Goal: Task Accomplishment & Management: Complete application form

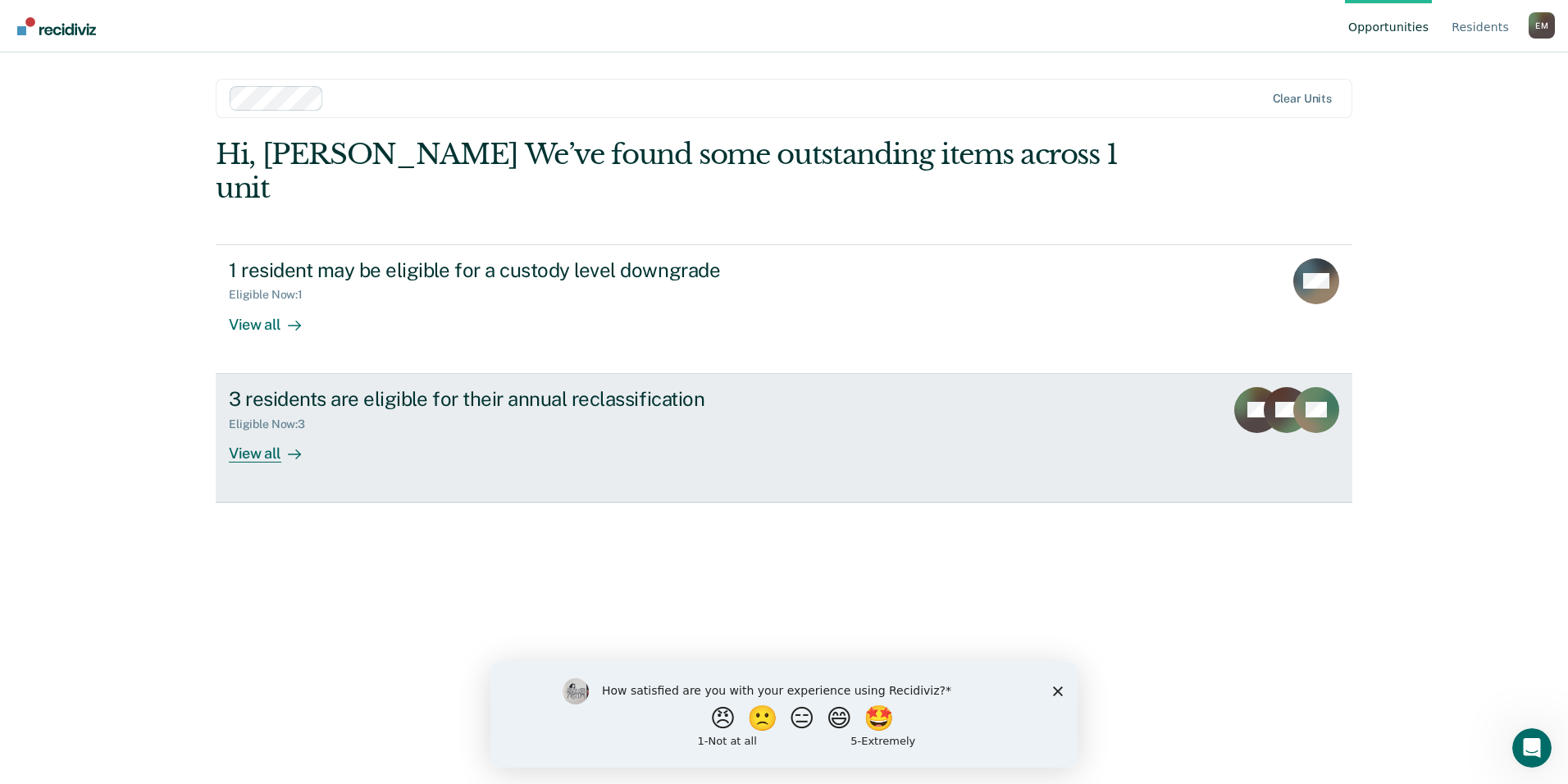
click at [324, 411] on div "Eligible Now : 3" at bounding box center [516, 421] width 575 height 21
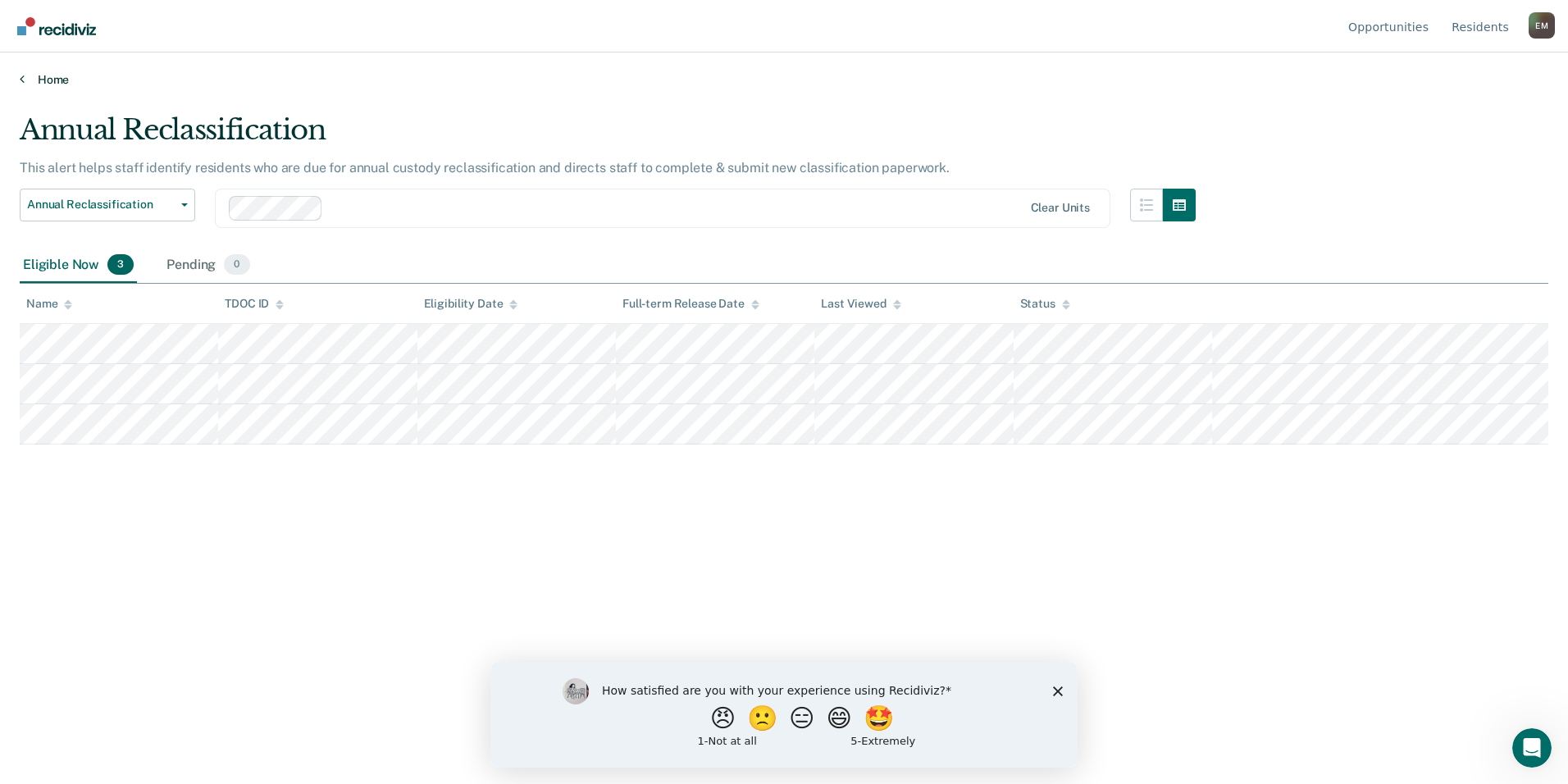
click at [25, 77] on link "Home" at bounding box center [784, 79] width 1529 height 15
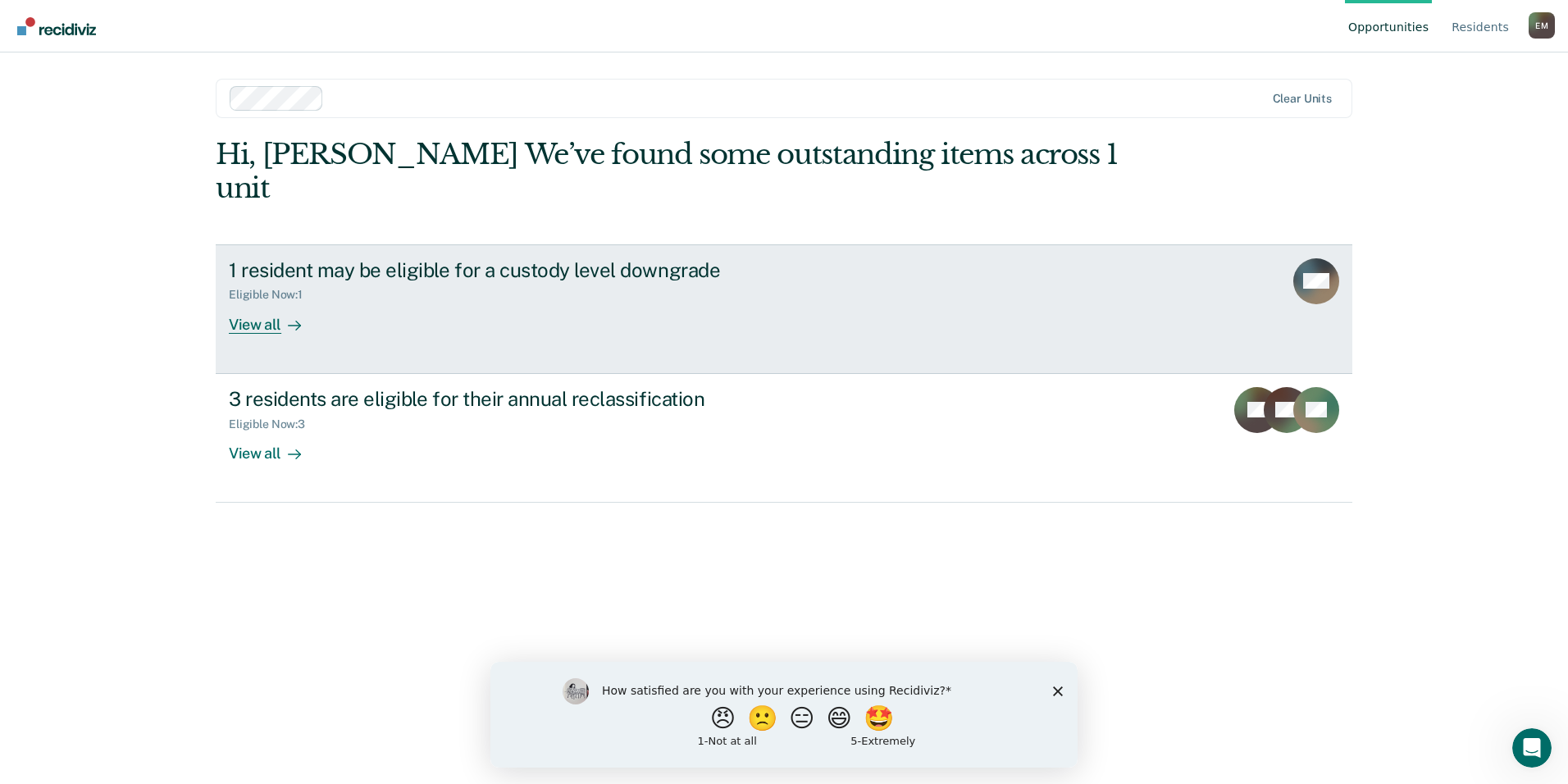
click at [360, 259] on div "1 resident may be eligible for a custody level downgrade" at bounding box center [516, 270] width 575 height 23
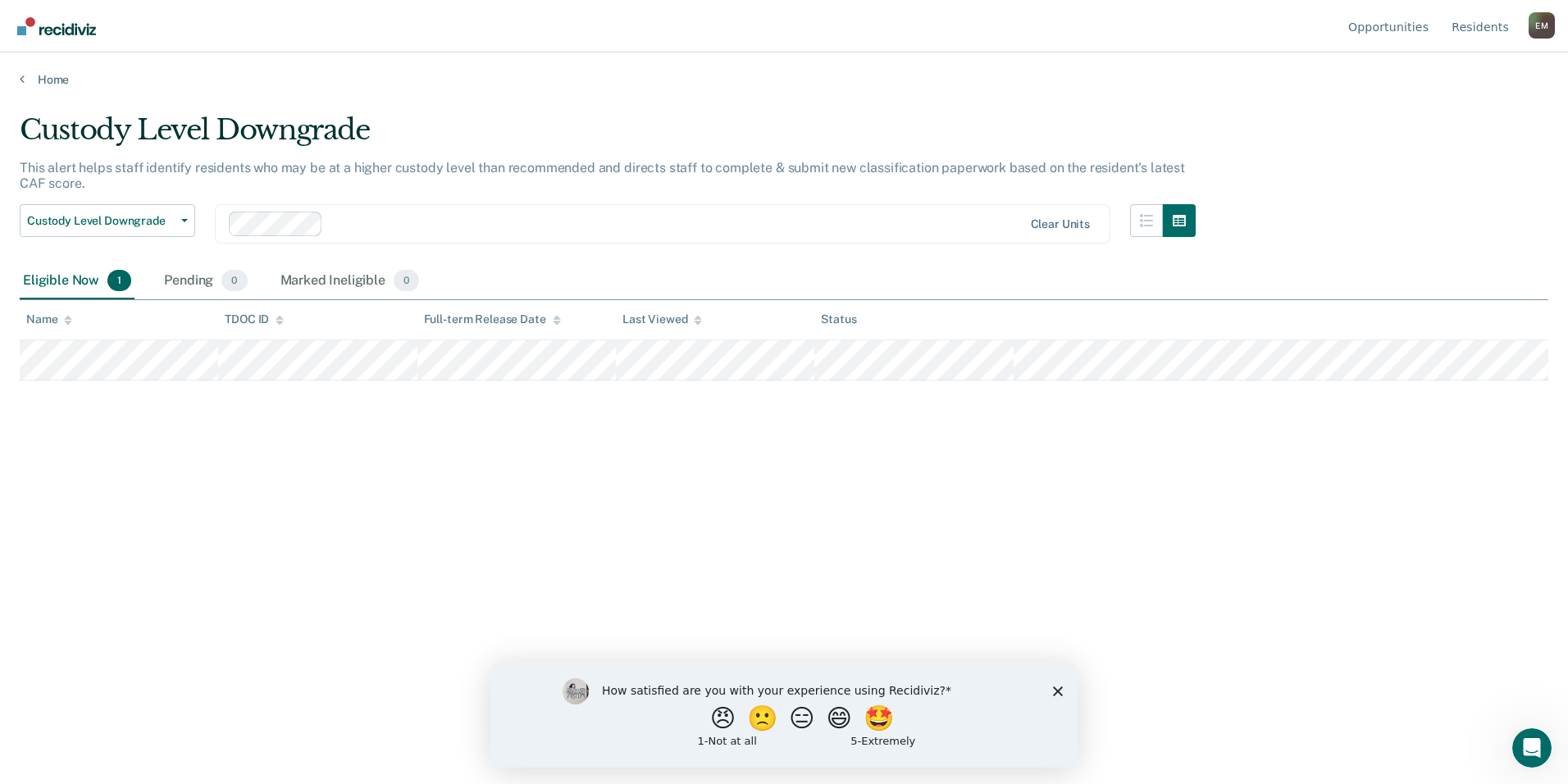
click at [19, 76] on div "Home" at bounding box center [784, 69] width 1568 height 35
click at [23, 78] on div "Home" at bounding box center [784, 69] width 1568 height 35
click at [18, 79] on div "Home" at bounding box center [784, 69] width 1568 height 35
click at [22, 79] on div "Home" at bounding box center [784, 69] width 1568 height 35
click at [22, 79] on icon at bounding box center [21, 78] width 5 height 13
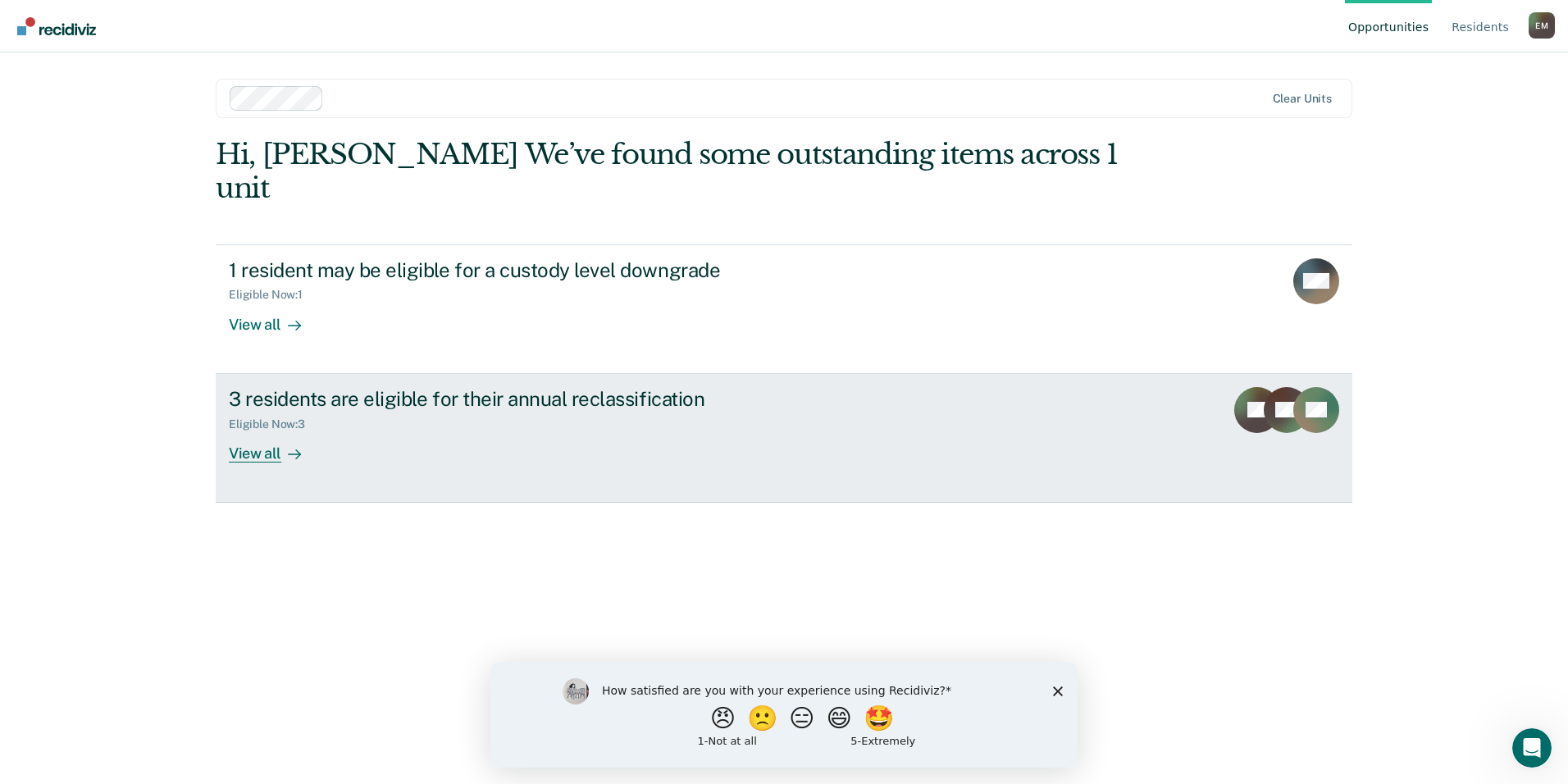
click at [289, 387] on div "3 residents are eligible for their annual reclassification" at bounding box center [516, 398] width 575 height 23
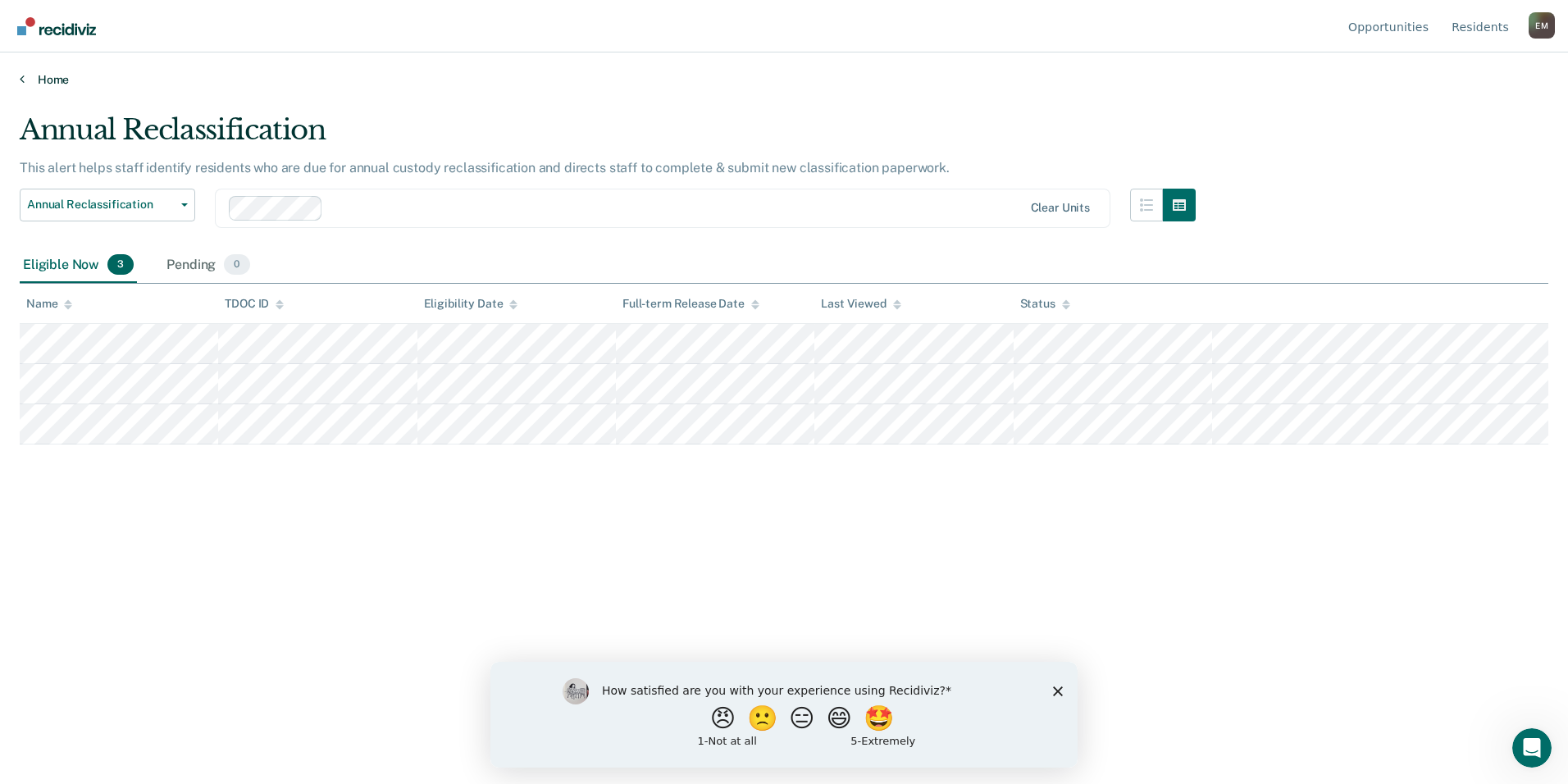
click at [23, 81] on icon at bounding box center [21, 78] width 5 height 13
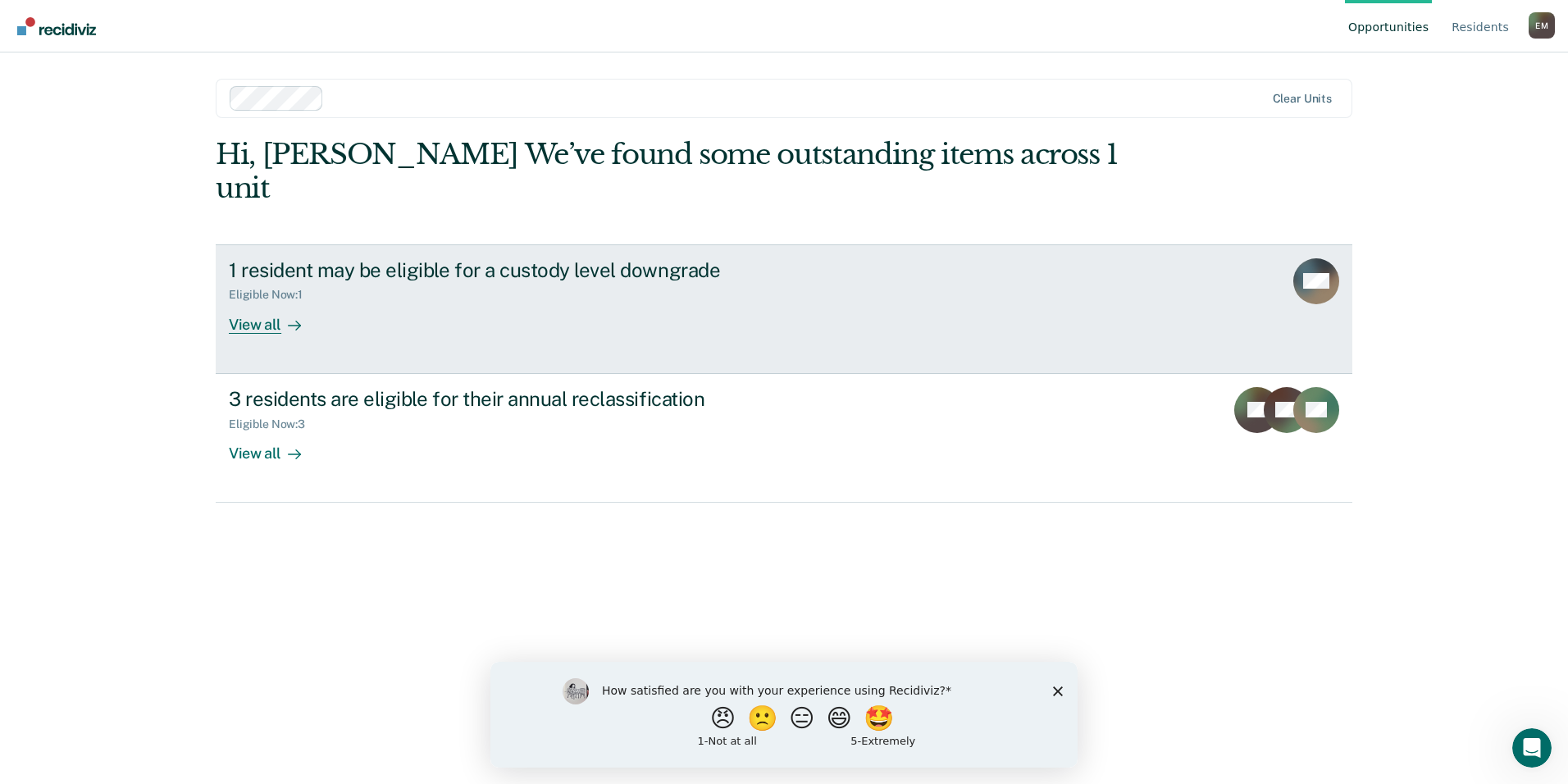
click at [307, 281] on div "Eligible Now : 1" at bounding box center [516, 292] width 575 height 21
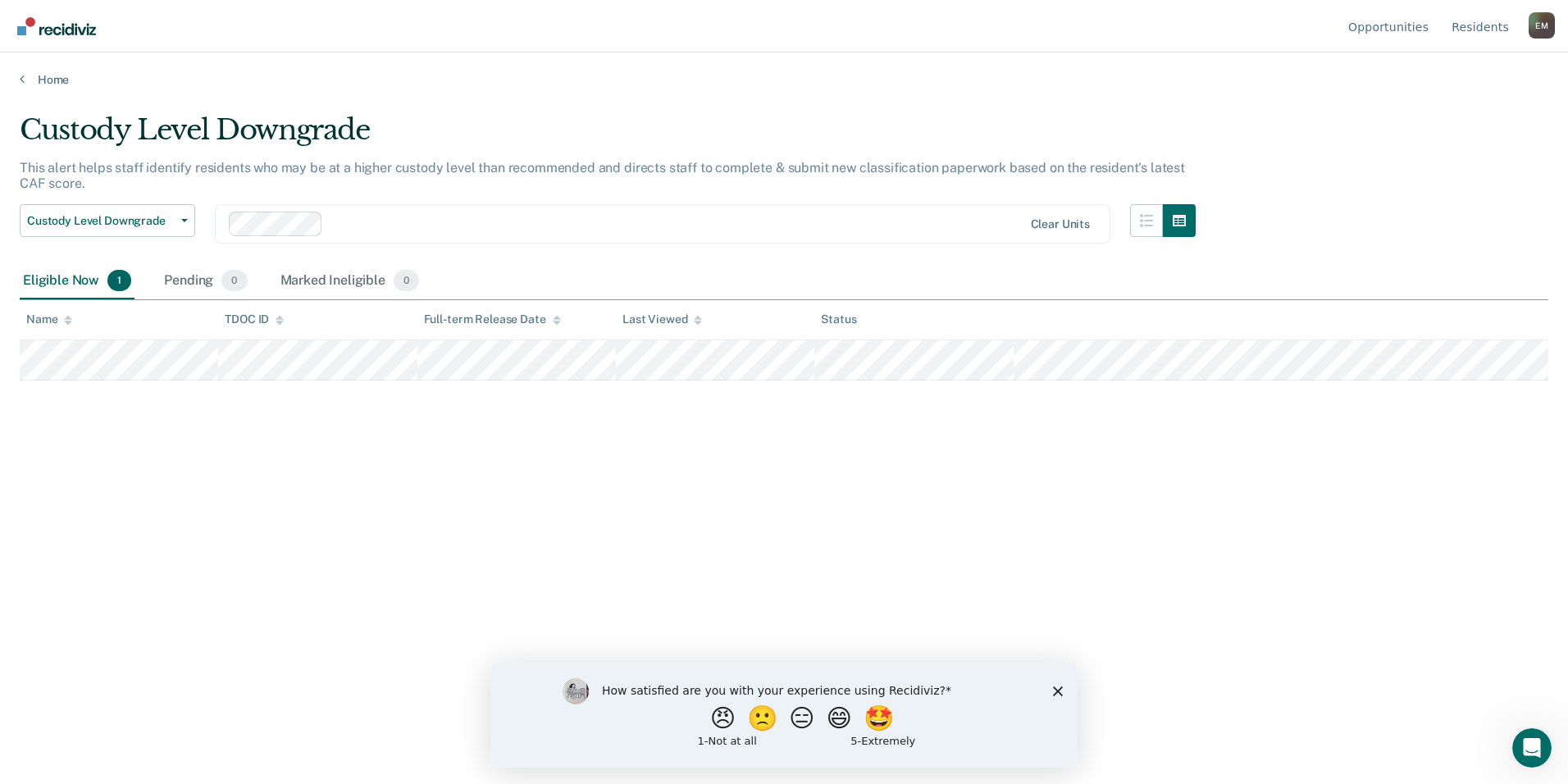
click at [21, 70] on div "Home" at bounding box center [784, 69] width 1568 height 35
click at [23, 75] on icon at bounding box center [21, 78] width 5 height 13
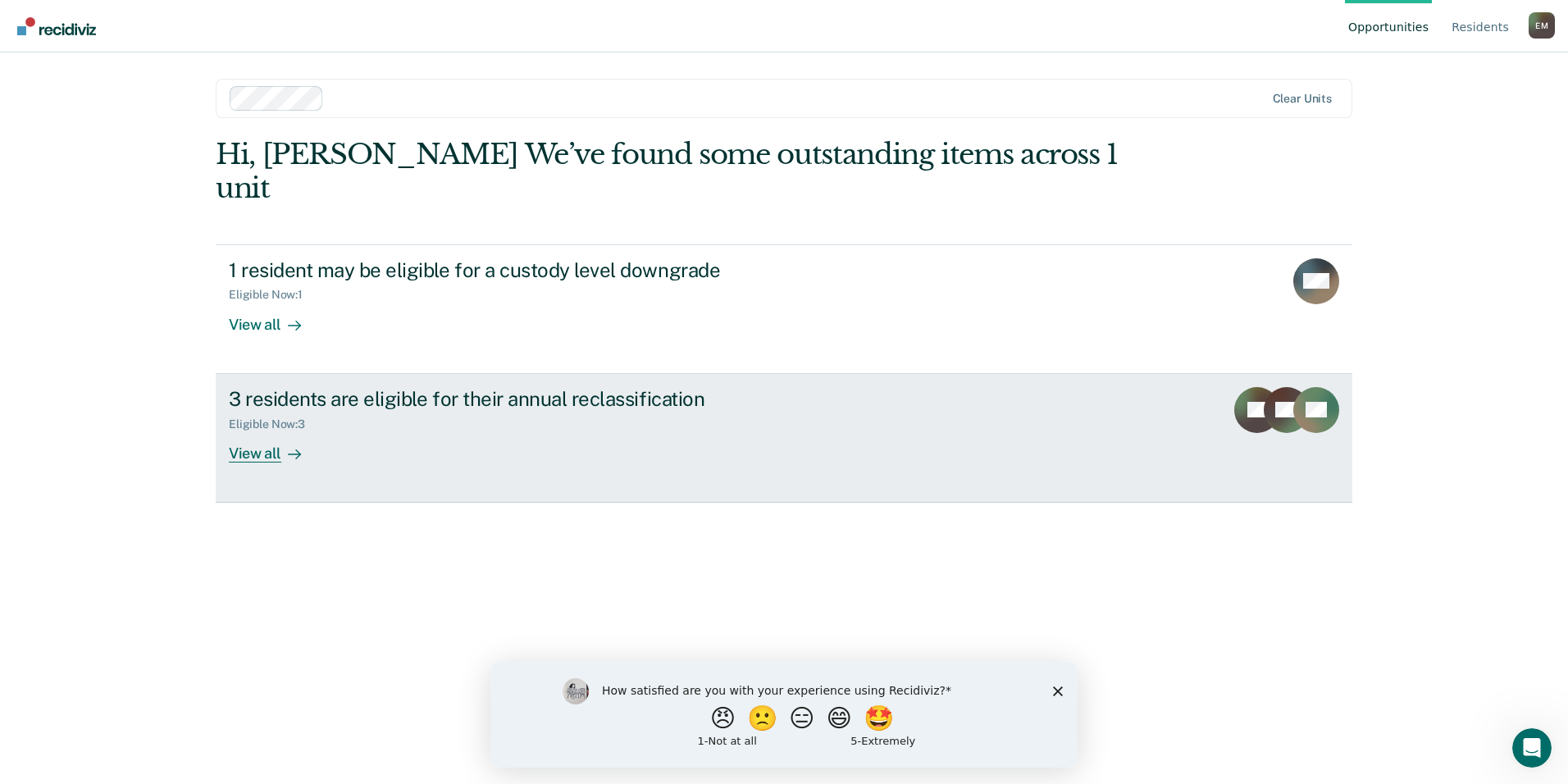
click at [318, 387] on div "3 residents are eligible for their annual reclassification" at bounding box center [516, 398] width 575 height 23
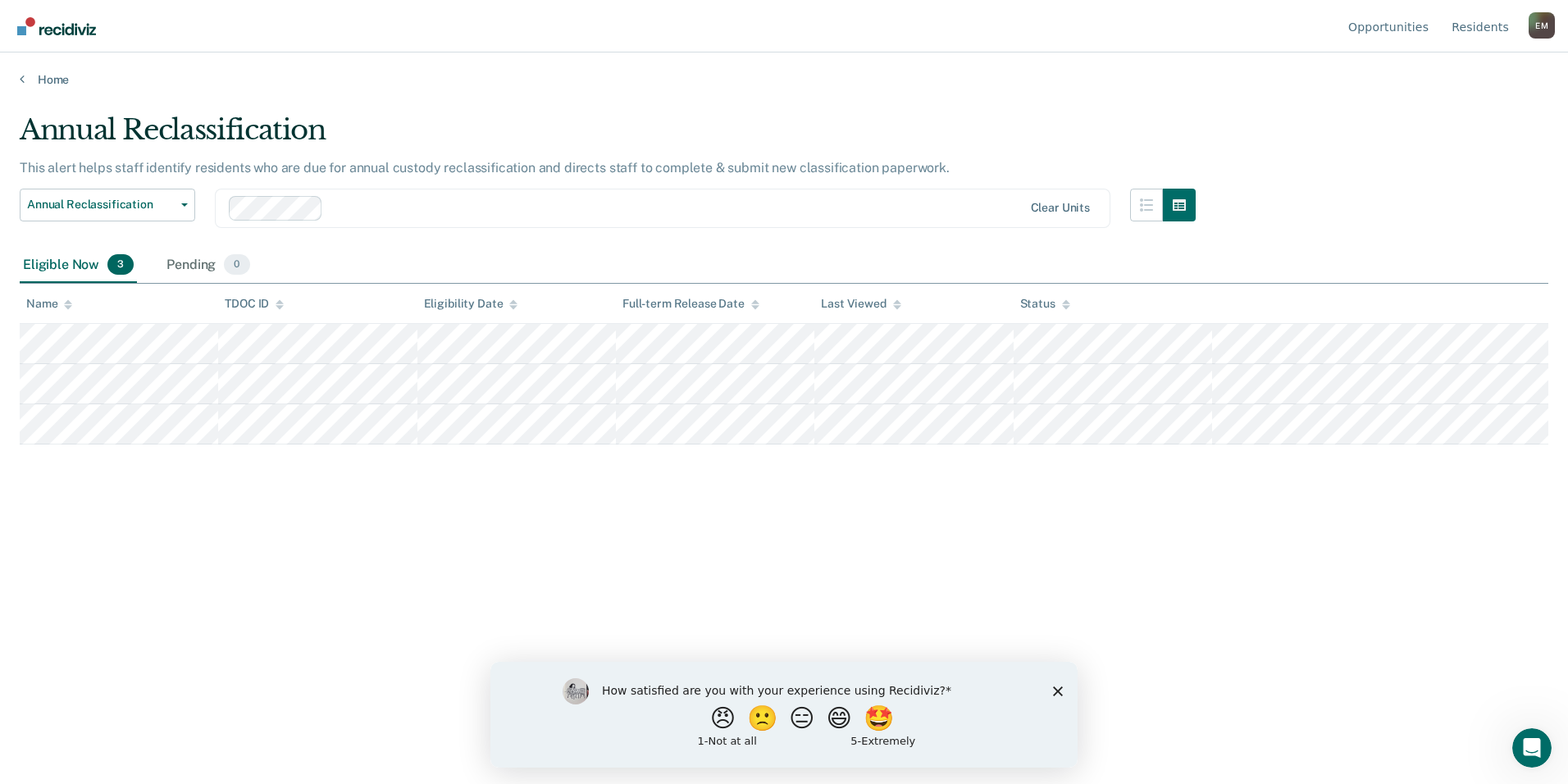
click at [262, 488] on div "Annual Reclassification This alert helps staff identify residents who are due f…" at bounding box center [784, 387] width 1529 height 548
click at [289, 545] on div "Annual Reclassification This alert helps staff identify residents who are due f…" at bounding box center [784, 387] width 1529 height 548
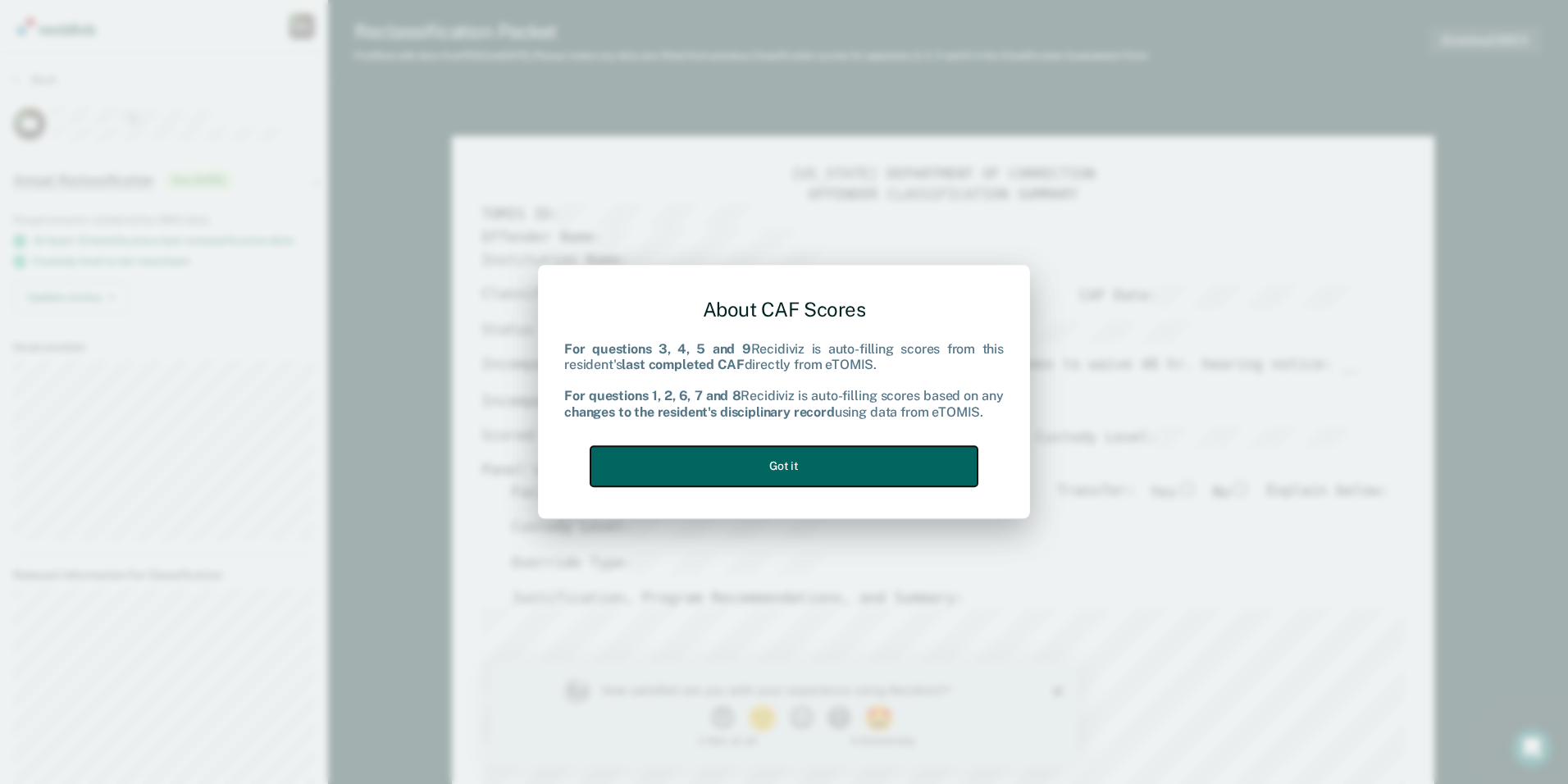
click at [743, 466] on button "Got it" at bounding box center [784, 466] width 387 height 40
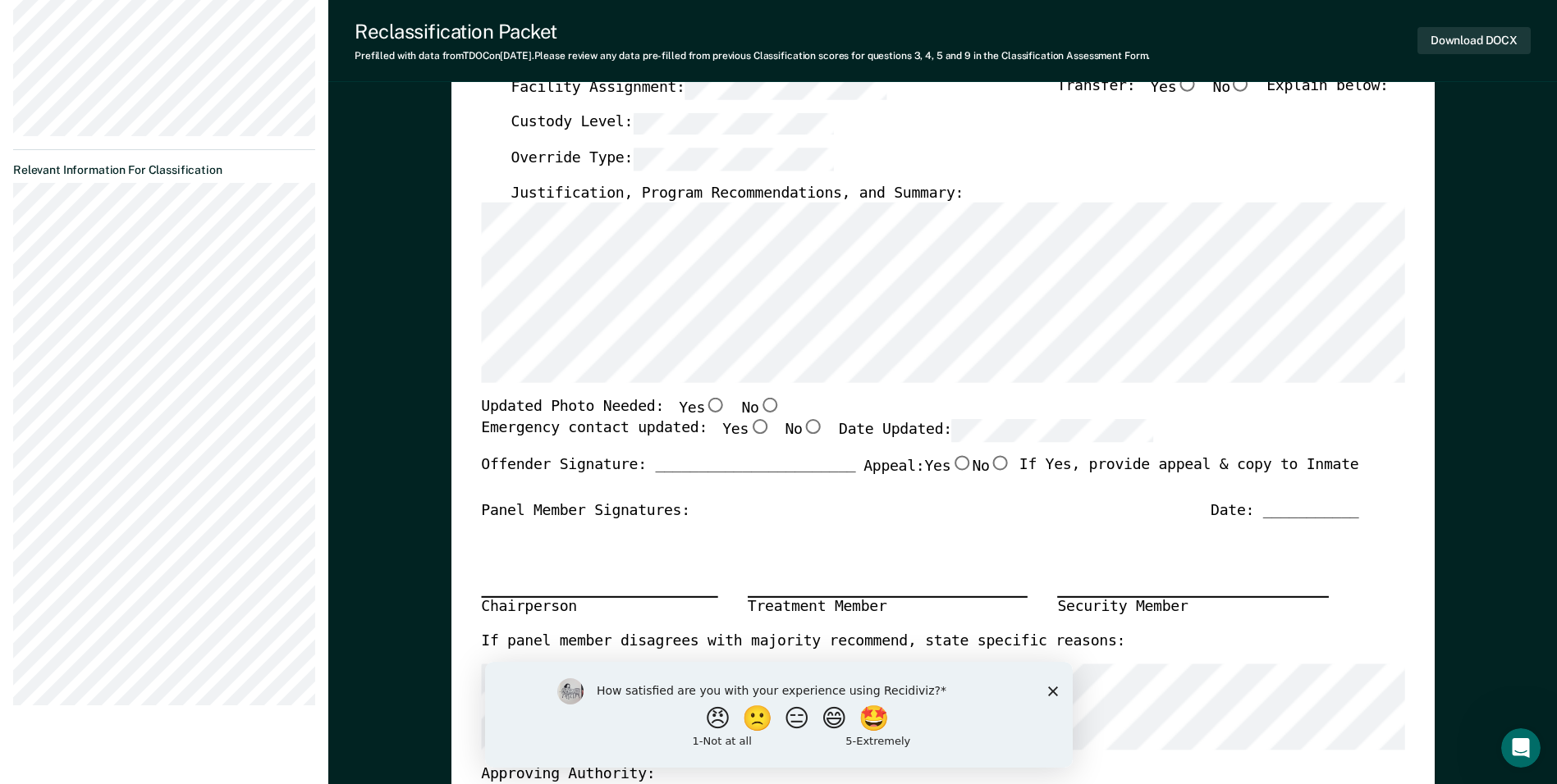
scroll to position [410, 0]
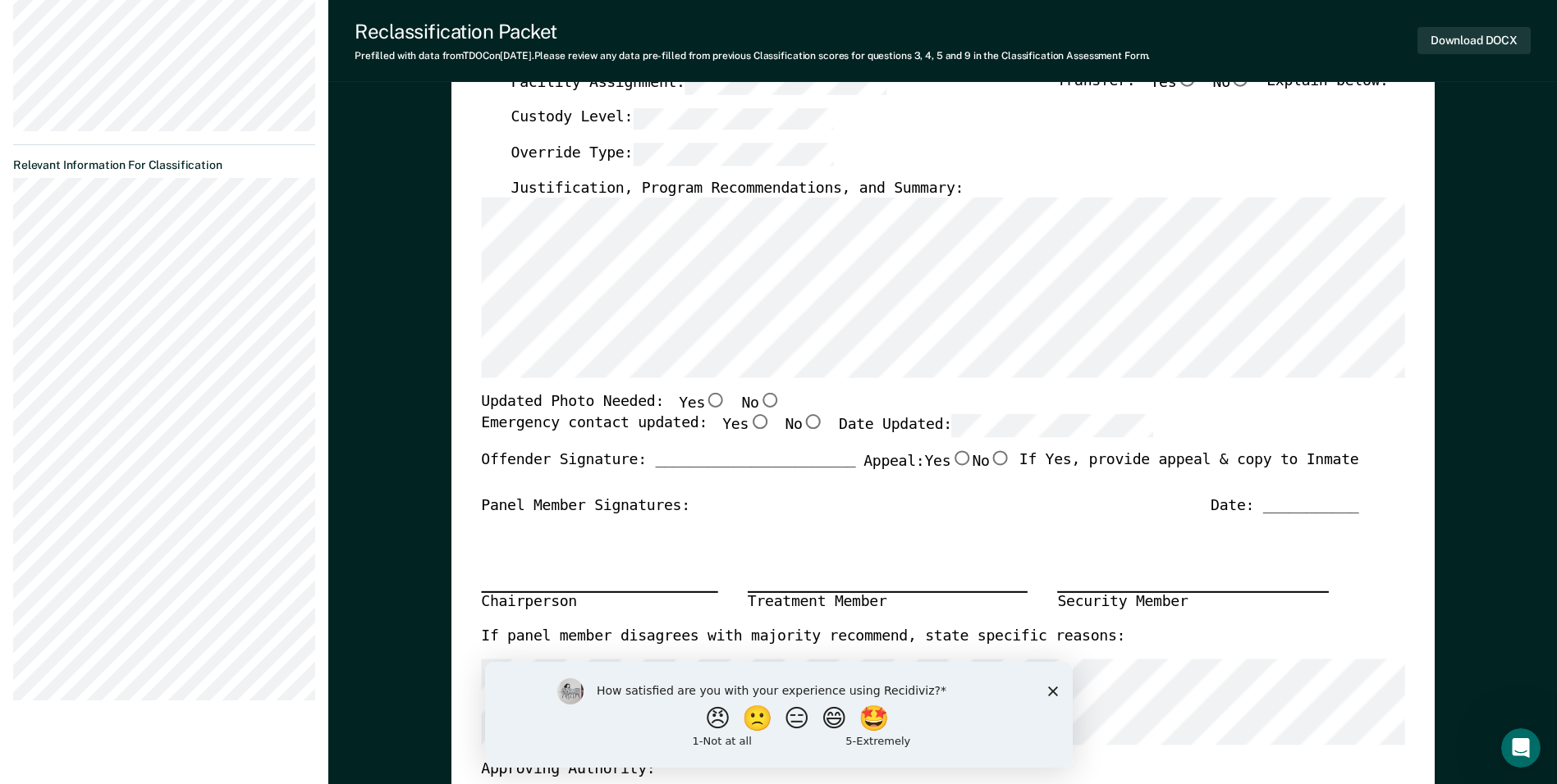
click at [1052, 689] on polygon "Close survey" at bounding box center [1051, 691] width 10 height 10
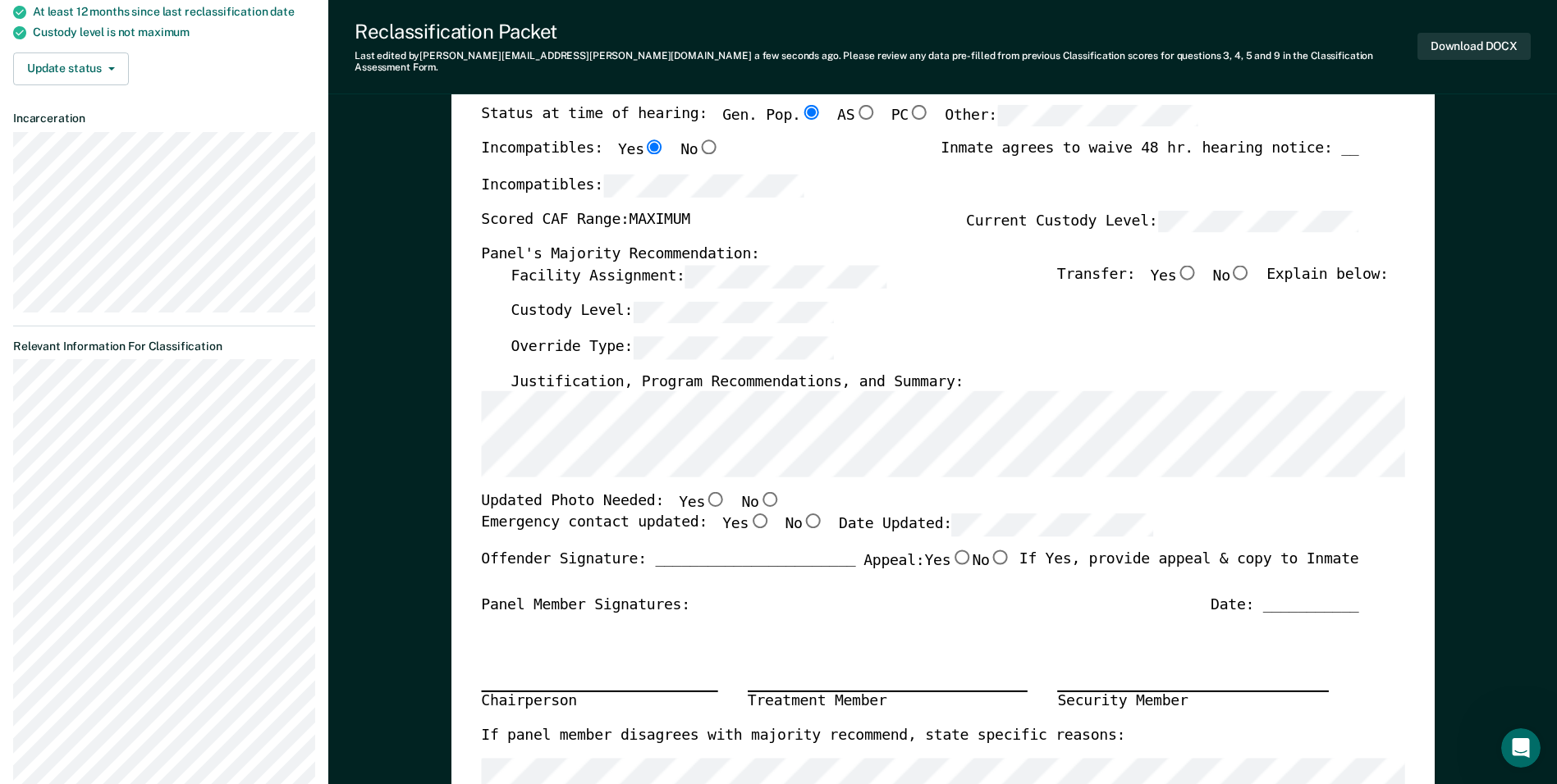
scroll to position [328, 0]
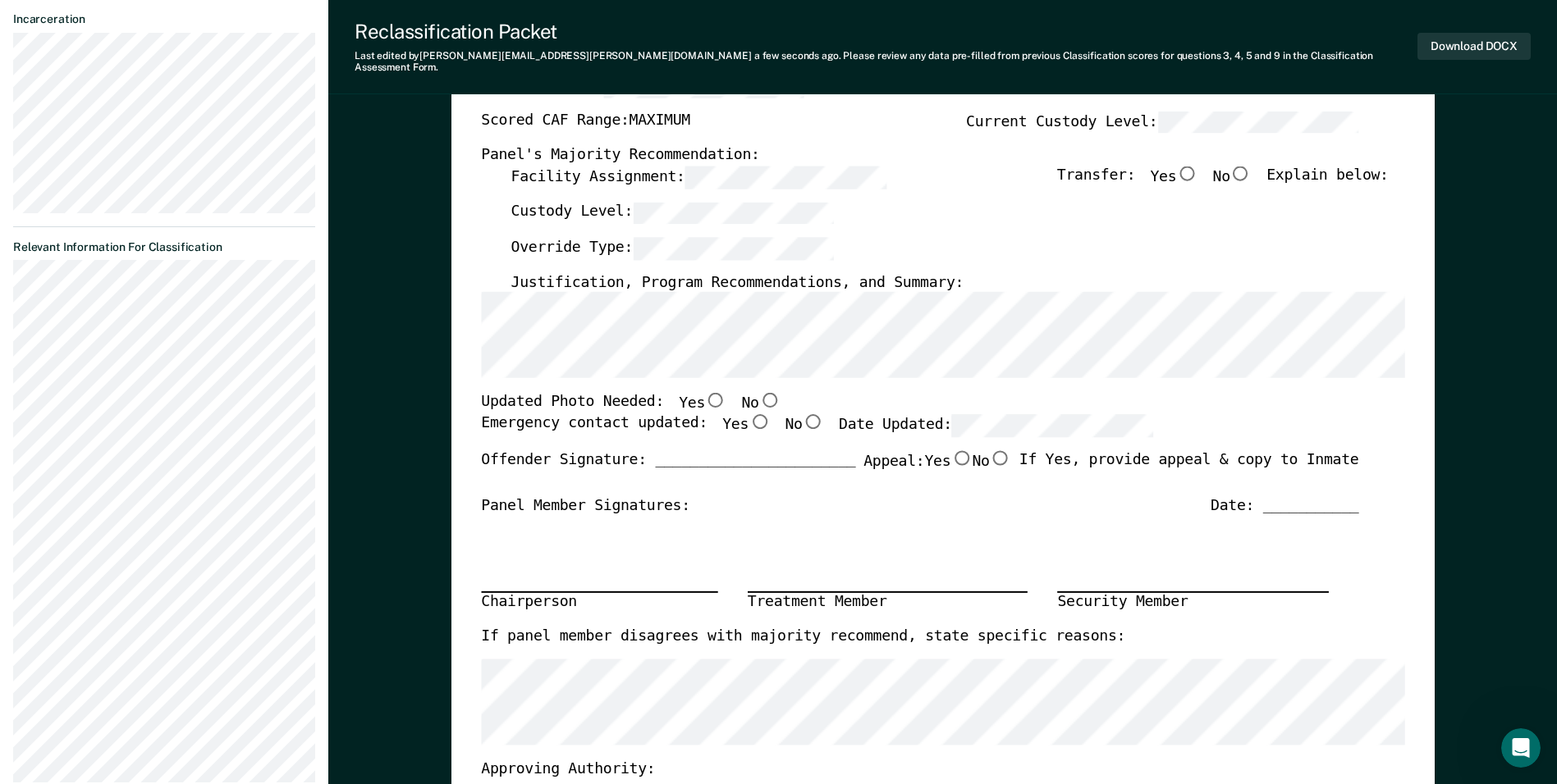
click at [758, 393] on input "No" at bounding box center [768, 401] width 21 height 15
type textarea "x"
radio input "true"
click at [749, 414] on input "Yes" at bounding box center [759, 421] width 21 height 15
type textarea "x"
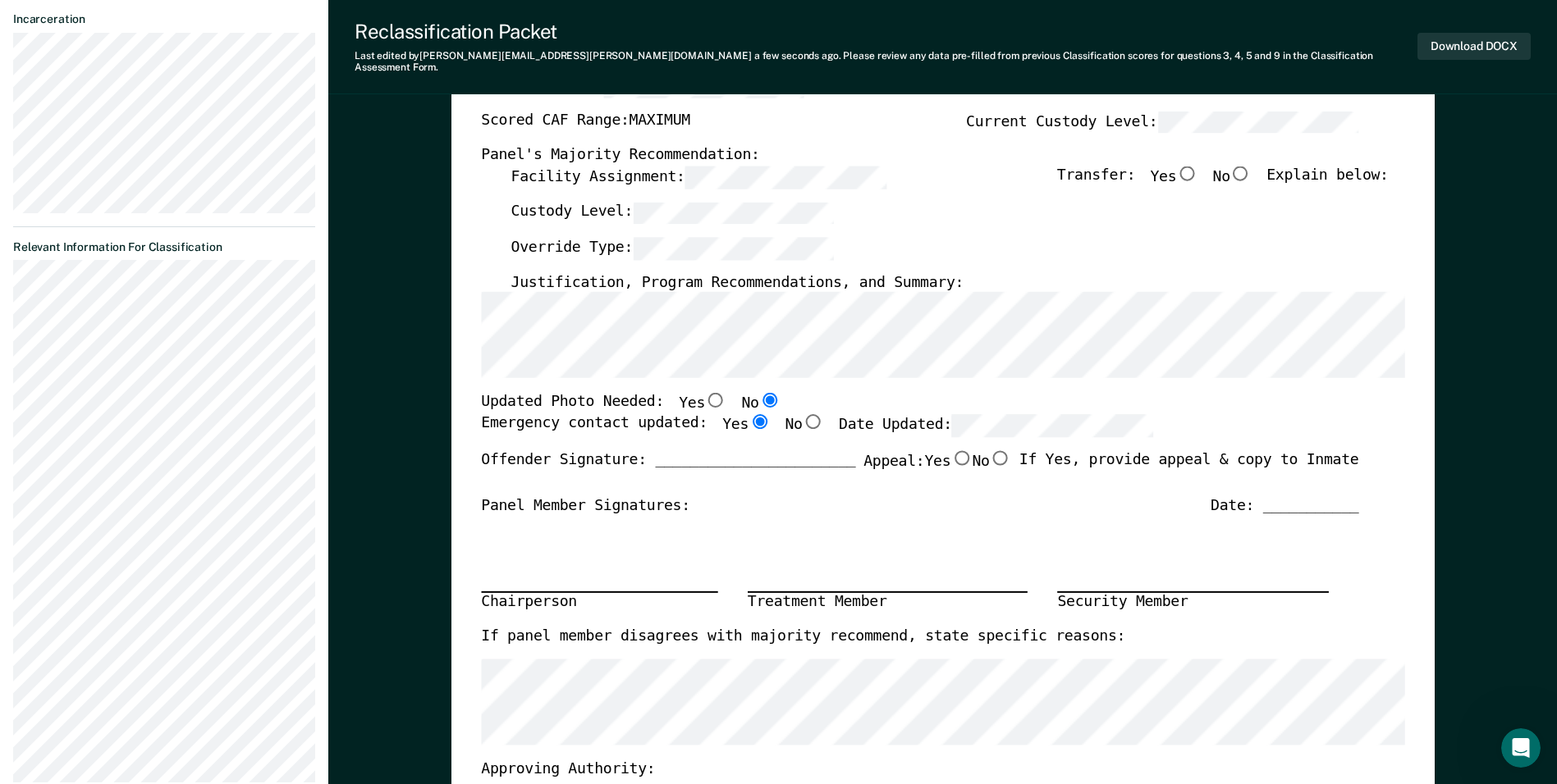
radio input "true"
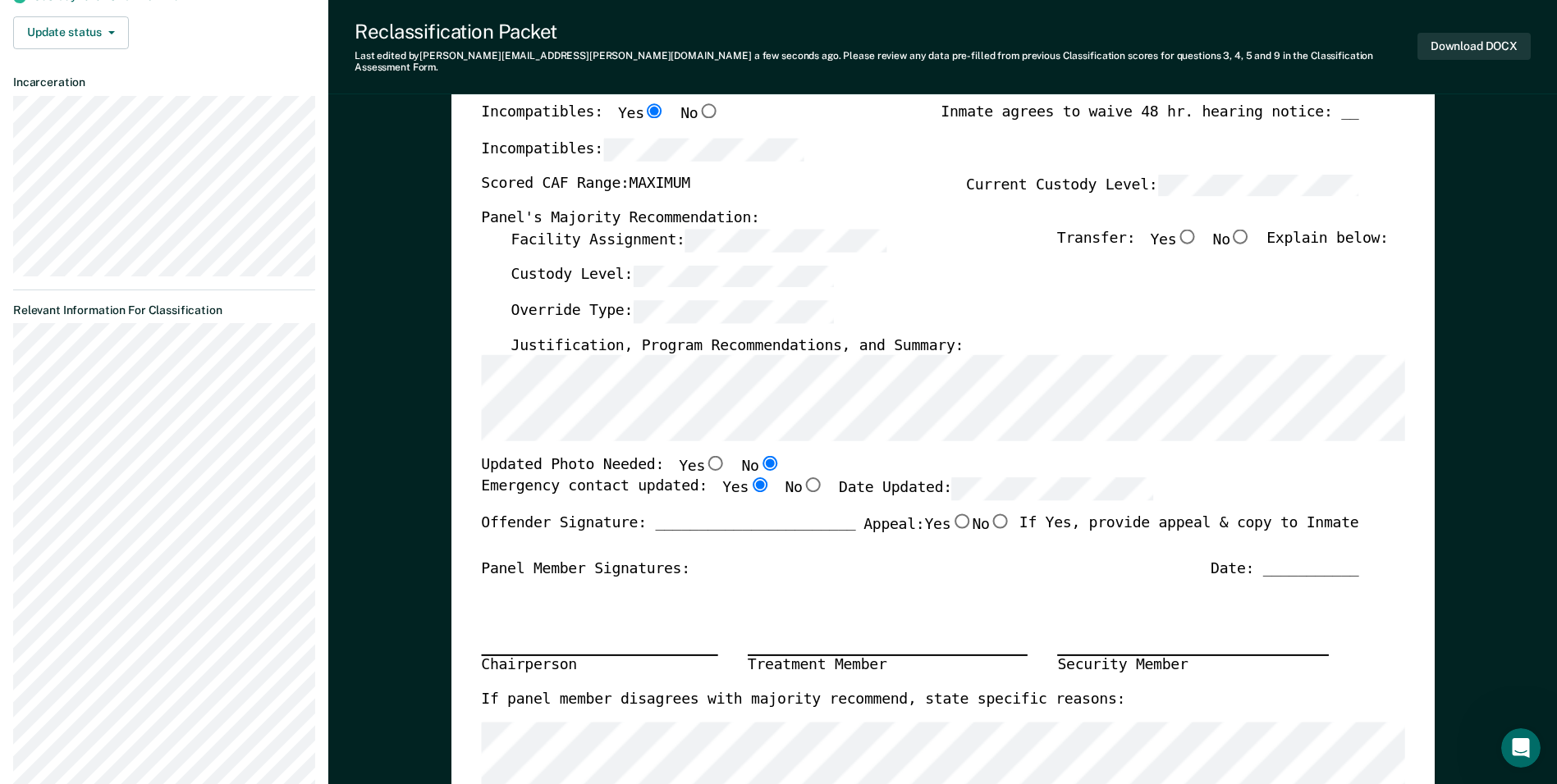
scroll to position [246, 0]
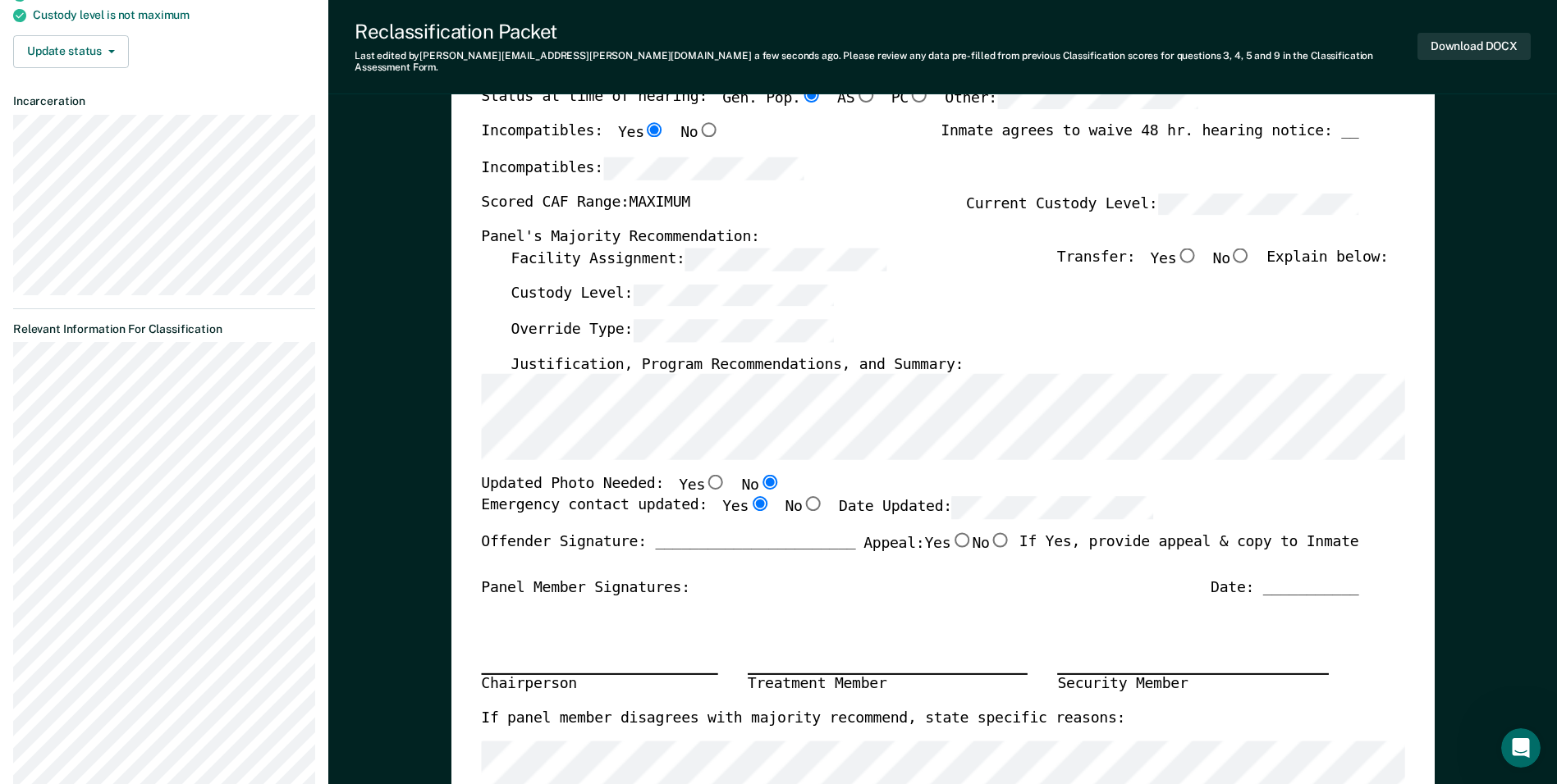
click at [1248, 248] on input "No" at bounding box center [1240, 255] width 21 height 15
type textarea "x"
radio input "true"
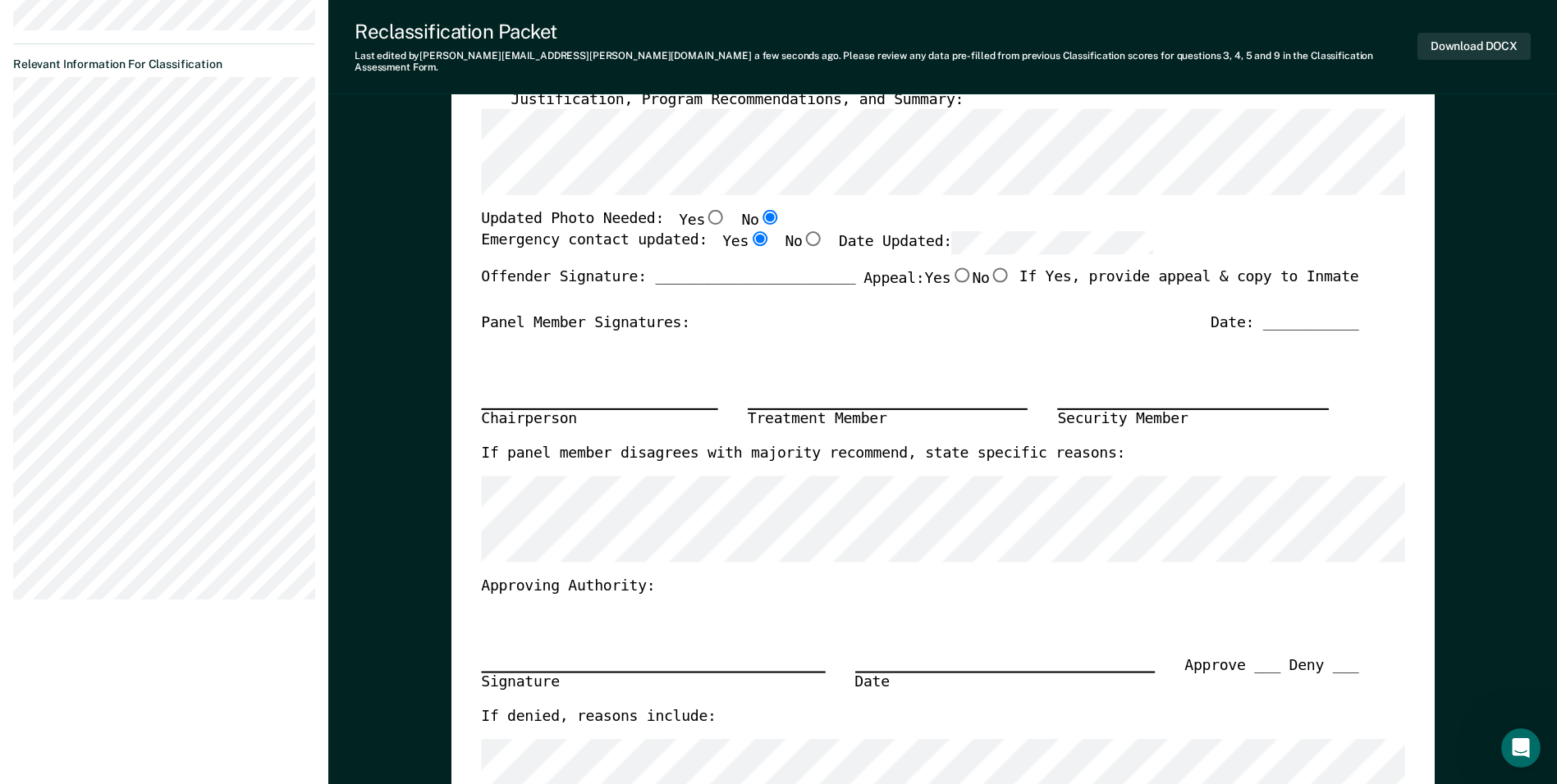
scroll to position [492, 0]
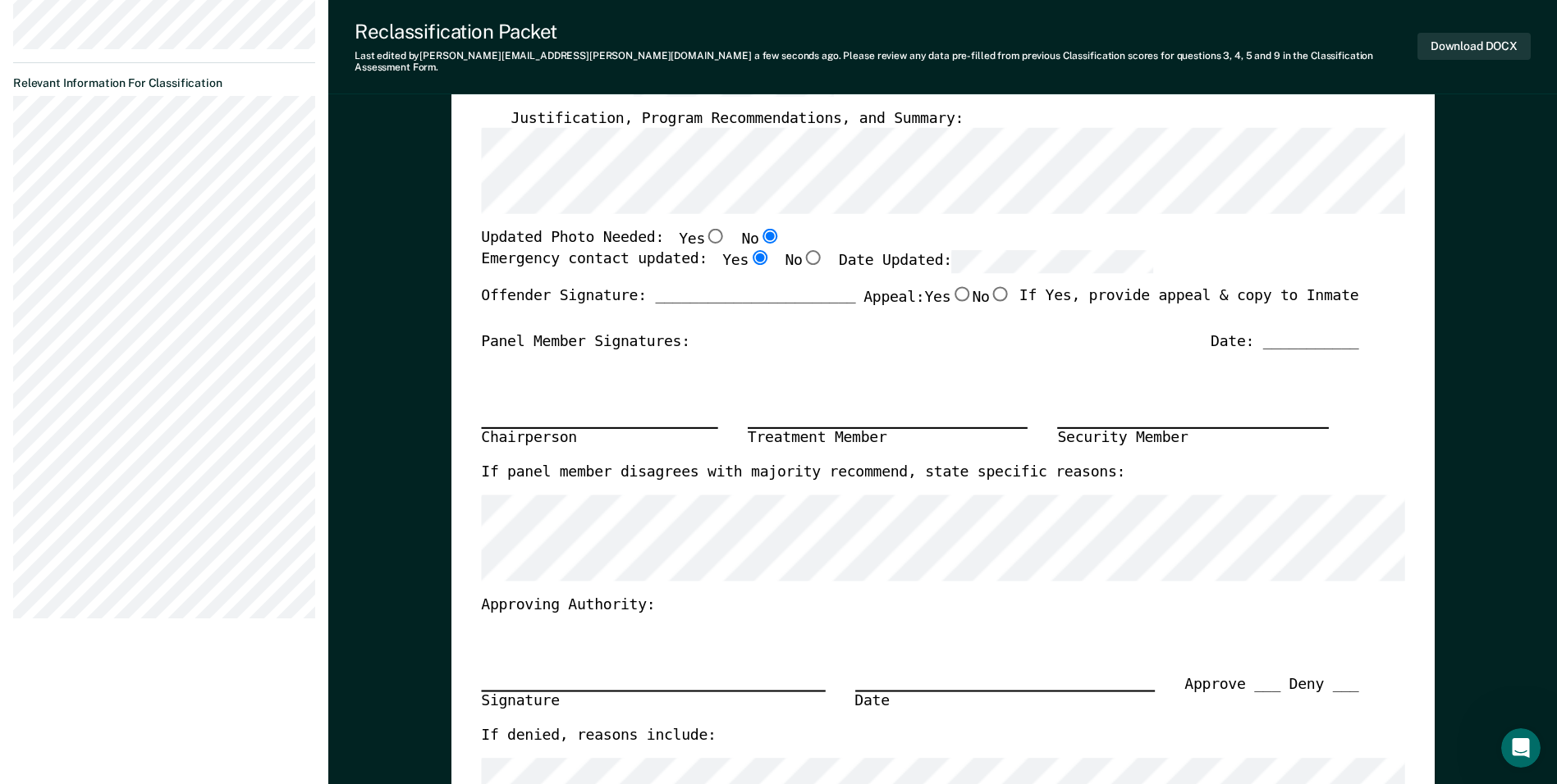
click at [84, 278] on section "Back ER Annual Reclassification Due [DATE] Requirements validated by OMS data A…" at bounding box center [164, 106] width 328 height 1091
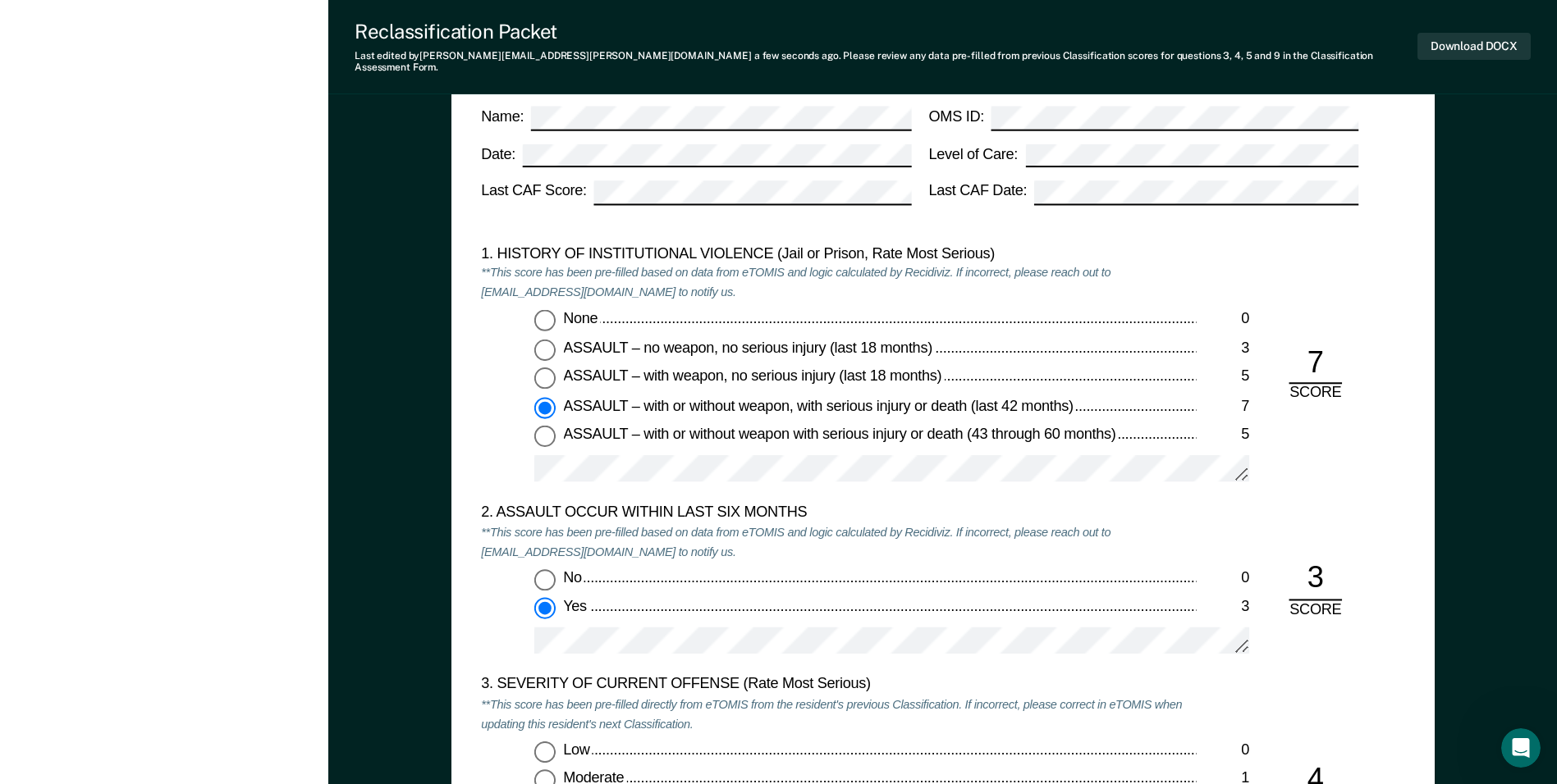
scroll to position [1559, 0]
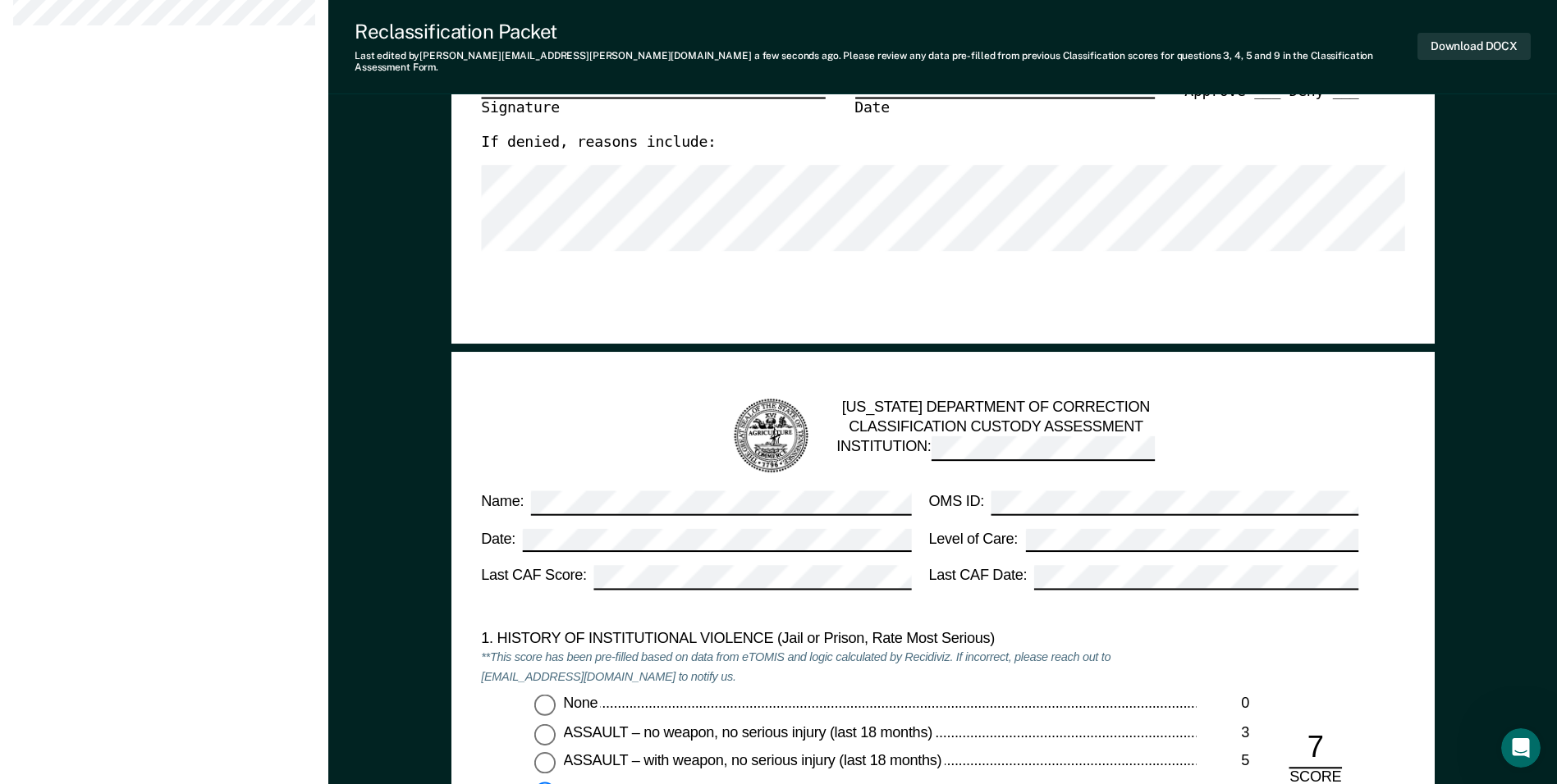
scroll to position [738, 0]
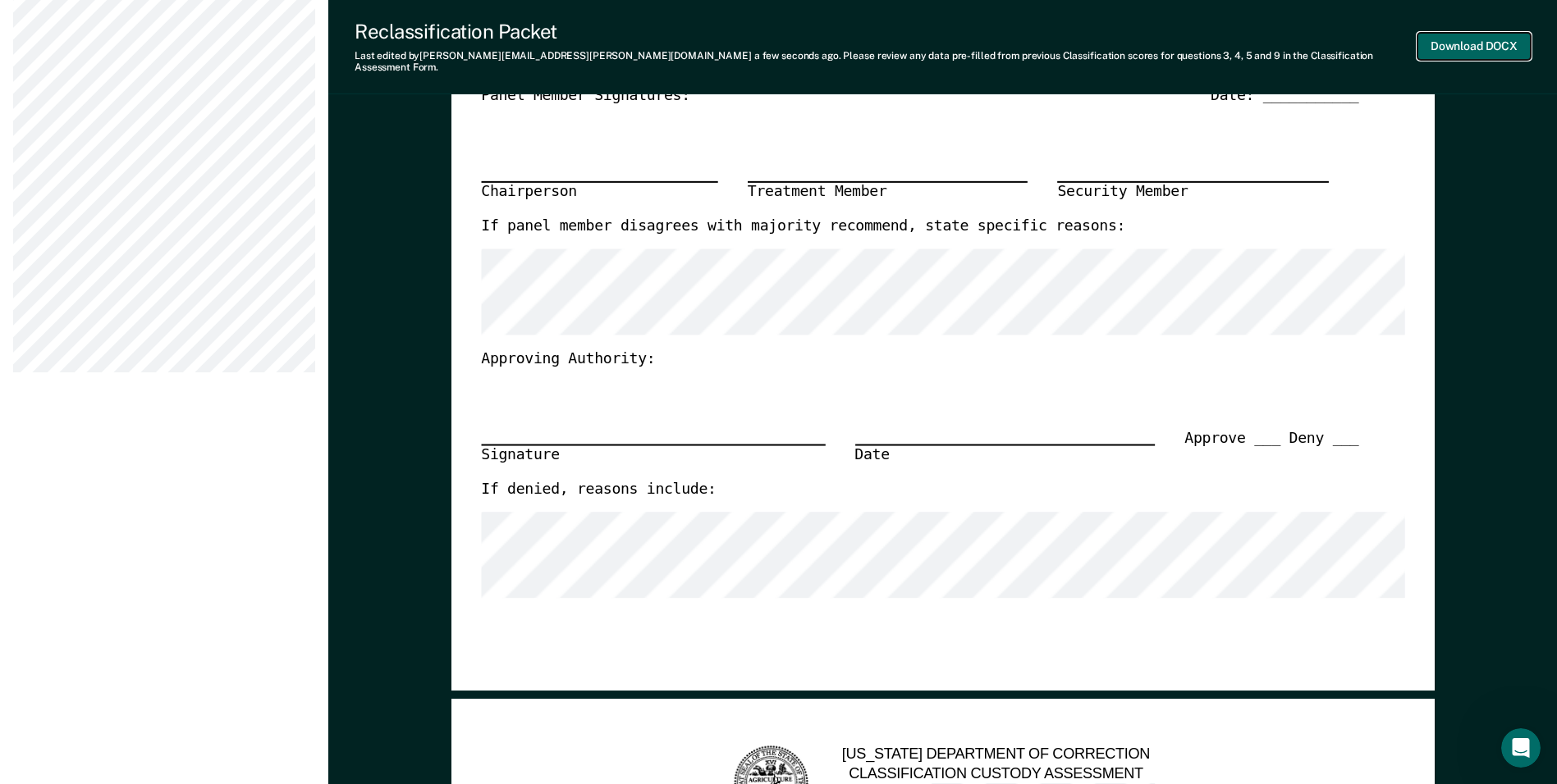
click at [1454, 41] on button "Download DOCX" at bounding box center [1473, 46] width 113 height 27
type textarea "x"
